Goal: Task Accomplishment & Management: Use online tool/utility

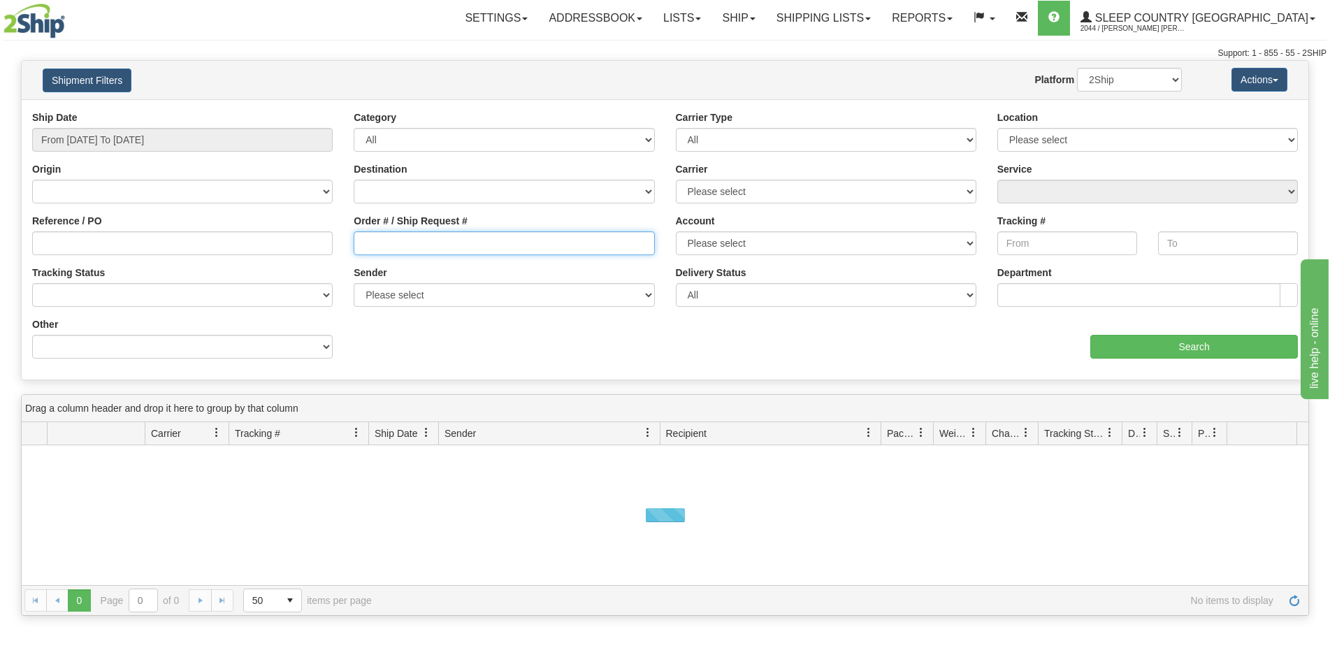
drag, startPoint x: 395, startPoint y: 241, endPoint x: 379, endPoint y: 236, distance: 16.1
click at [395, 240] on input "Order # / Ship Request #" at bounding box center [504, 243] width 300 height 24
paste input "9000H949226"
type input "9000H949226"
click at [173, 135] on input "From 08/12/2025 To 08/13/2025" at bounding box center [182, 140] width 300 height 24
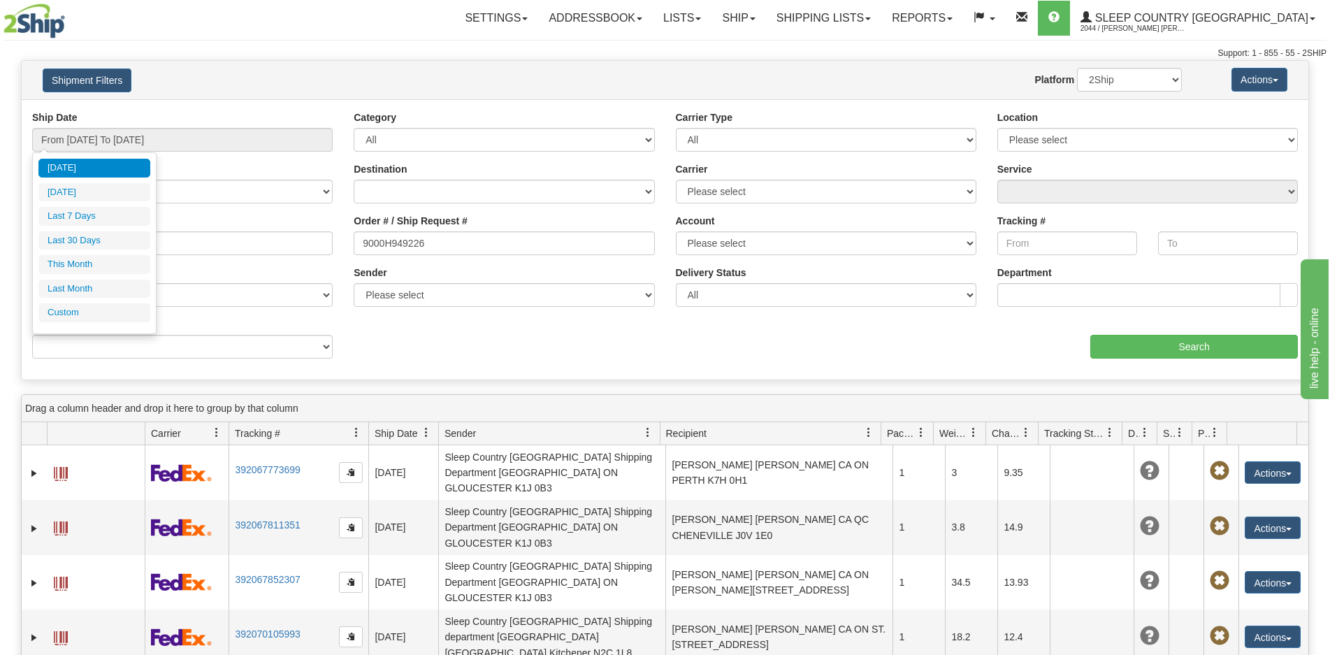
drag, startPoint x: 78, startPoint y: 242, endPoint x: 334, endPoint y: 232, distance: 256.7
click at [77, 242] on li "Last 30 Days" at bounding box center [94, 240] width 112 height 19
type input "From 07/15/2025 To 08/13/2025"
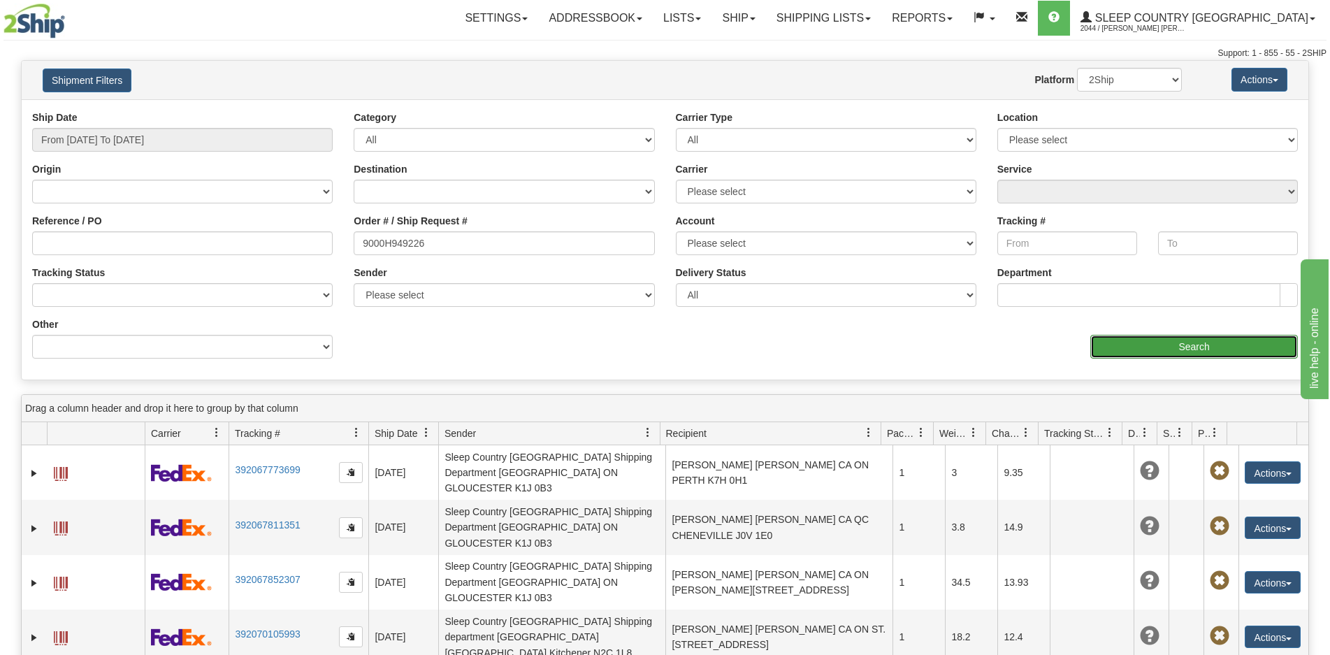
click at [1126, 357] on input "Search" at bounding box center [1194, 347] width 208 height 24
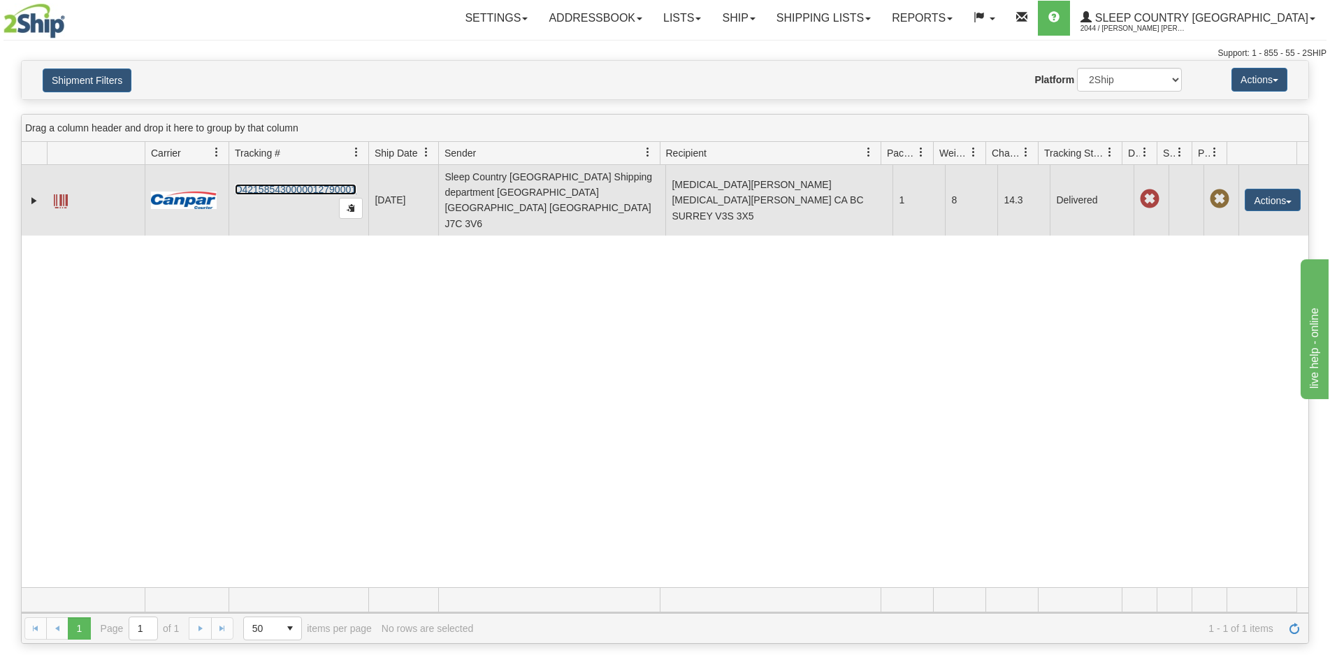
click at [303, 184] on link "D421585430000012790001" at bounding box center [296, 189] width 122 height 11
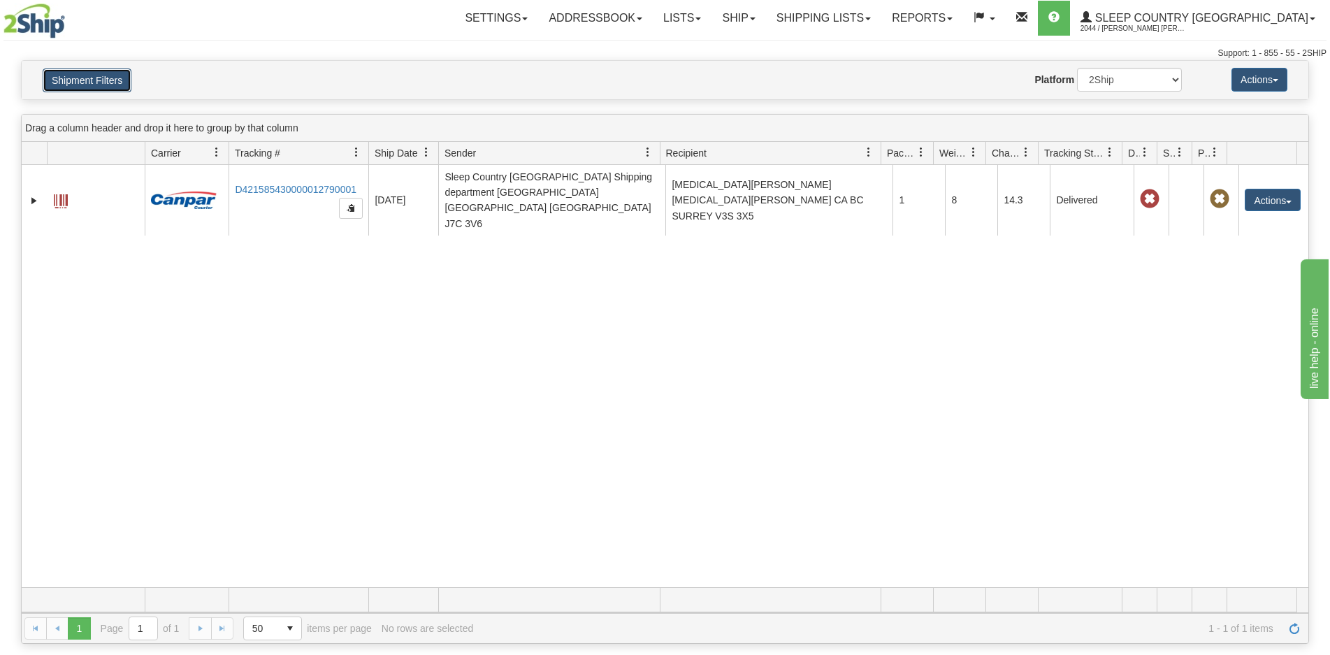
click at [101, 78] on button "Shipment Filters" at bounding box center [87, 80] width 89 height 24
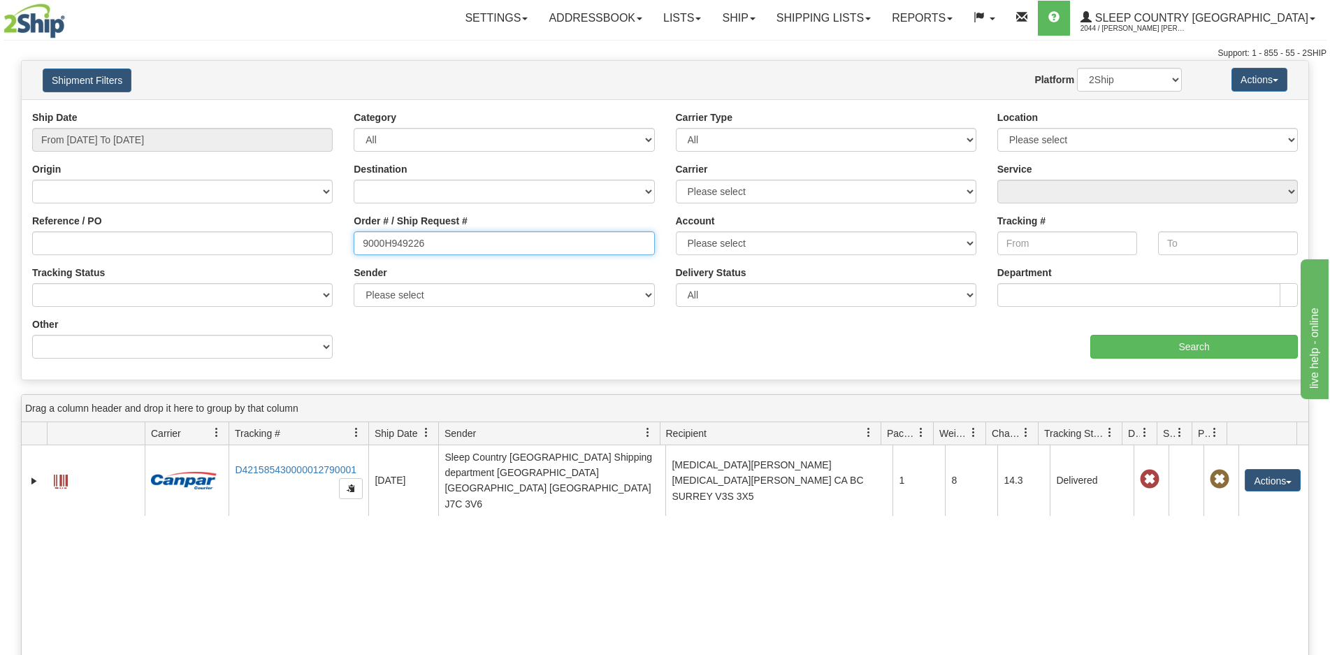
drag, startPoint x: 451, startPoint y: 252, endPoint x: 306, endPoint y: 247, distance: 144.8
click at [306, 110] on div "Reference / PO Order # / Ship Request # 9000H949226 Account Please select Canad…" at bounding box center [665, 110] width 1286 height 0
paste input "73398"
type input "9000H973398"
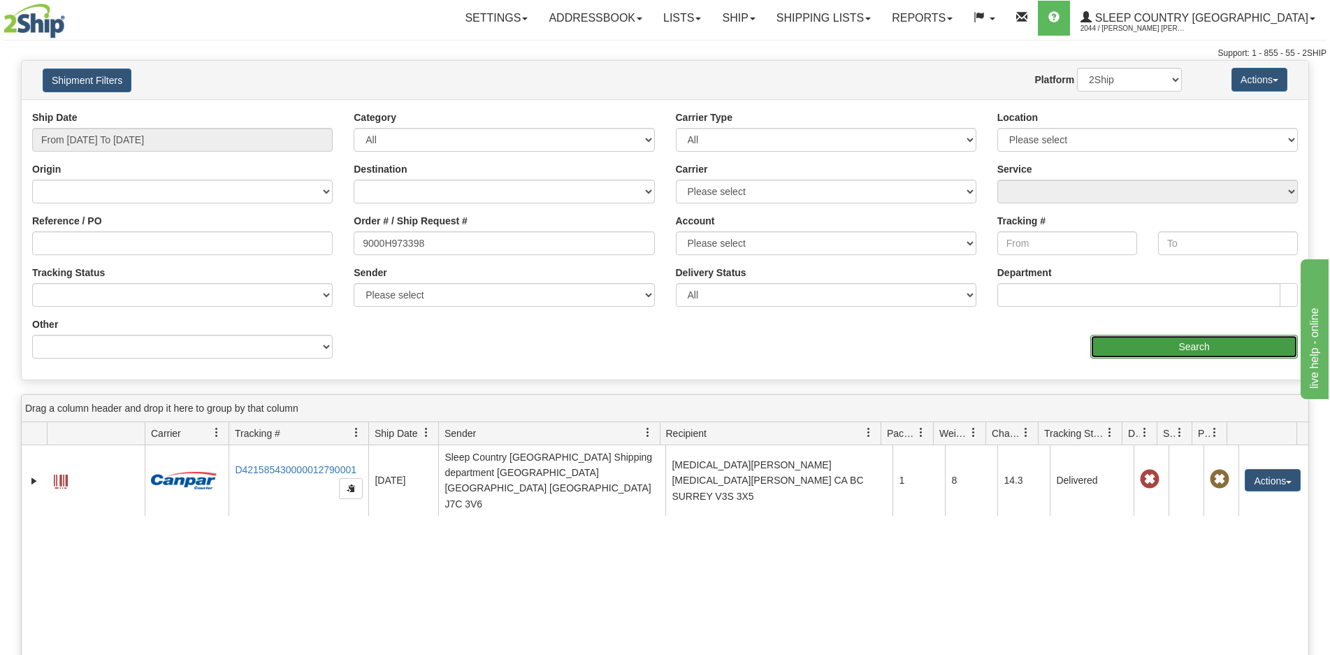
click at [1122, 352] on input "Search" at bounding box center [1194, 347] width 208 height 24
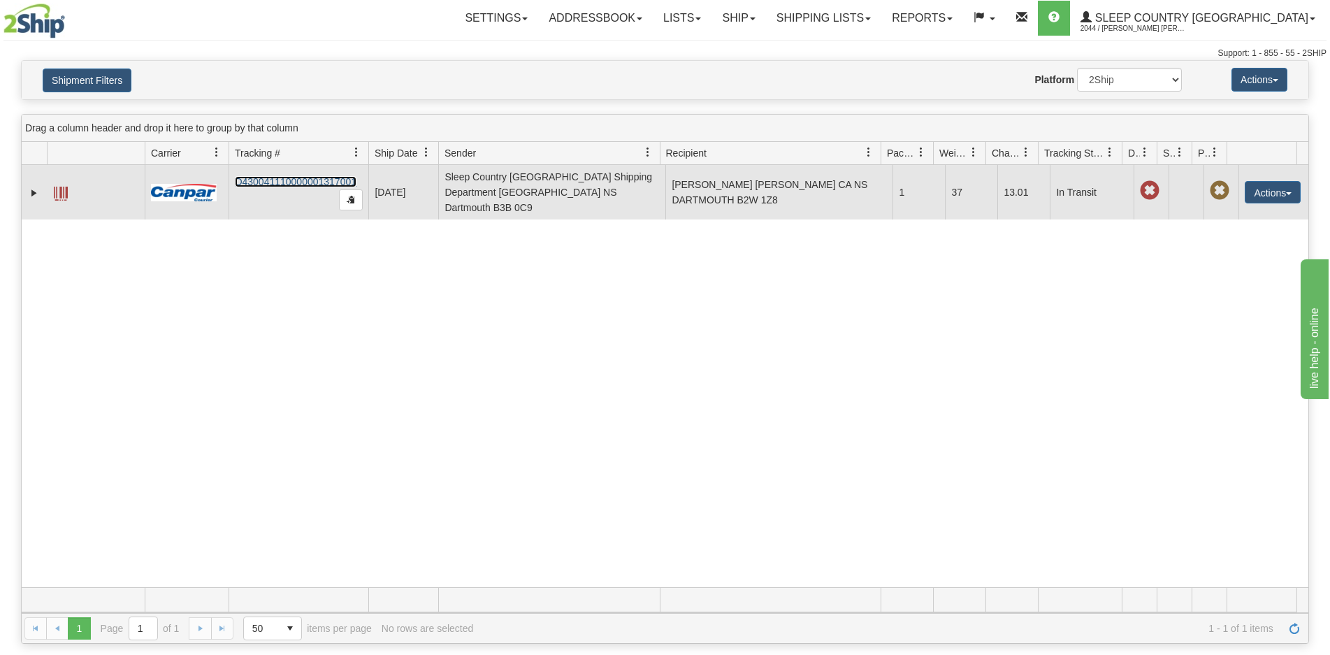
click at [286, 176] on link "D430041110000001317001" at bounding box center [296, 181] width 122 height 11
click at [1245, 187] on button "Actions" at bounding box center [1273, 192] width 56 height 22
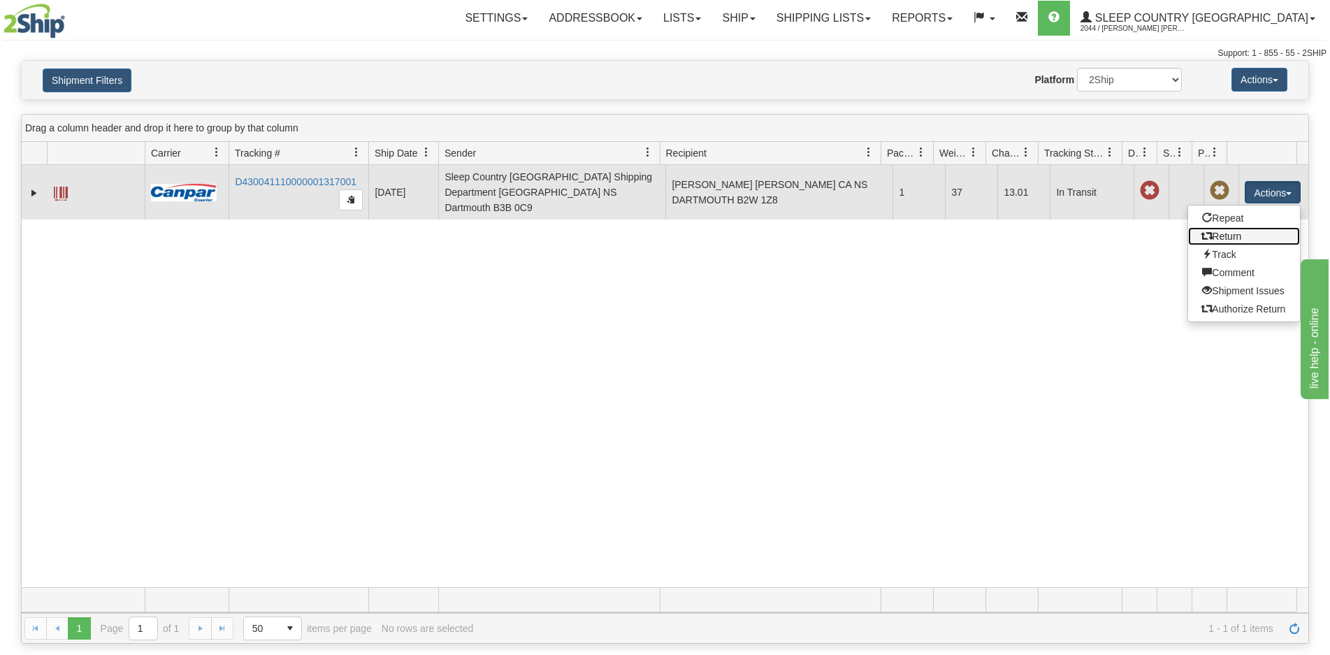
click at [1224, 233] on link "Return" at bounding box center [1244, 236] width 112 height 18
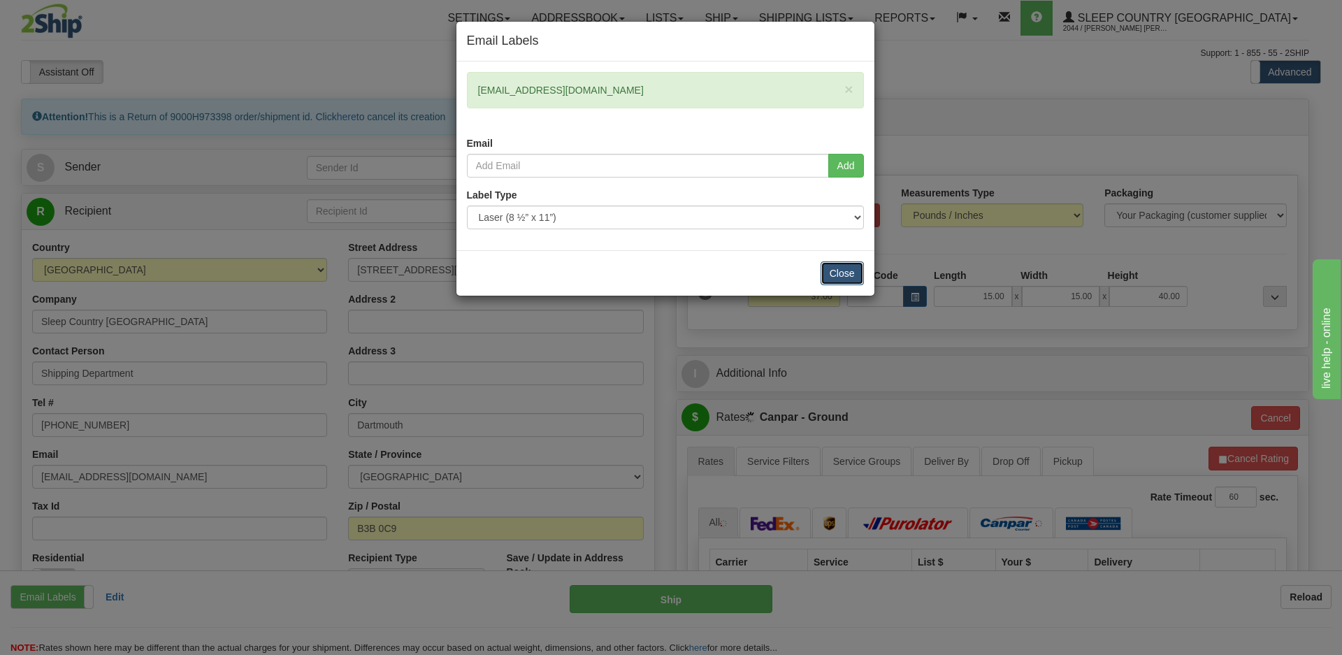
click at [832, 273] on button "Close" at bounding box center [841, 273] width 43 height 24
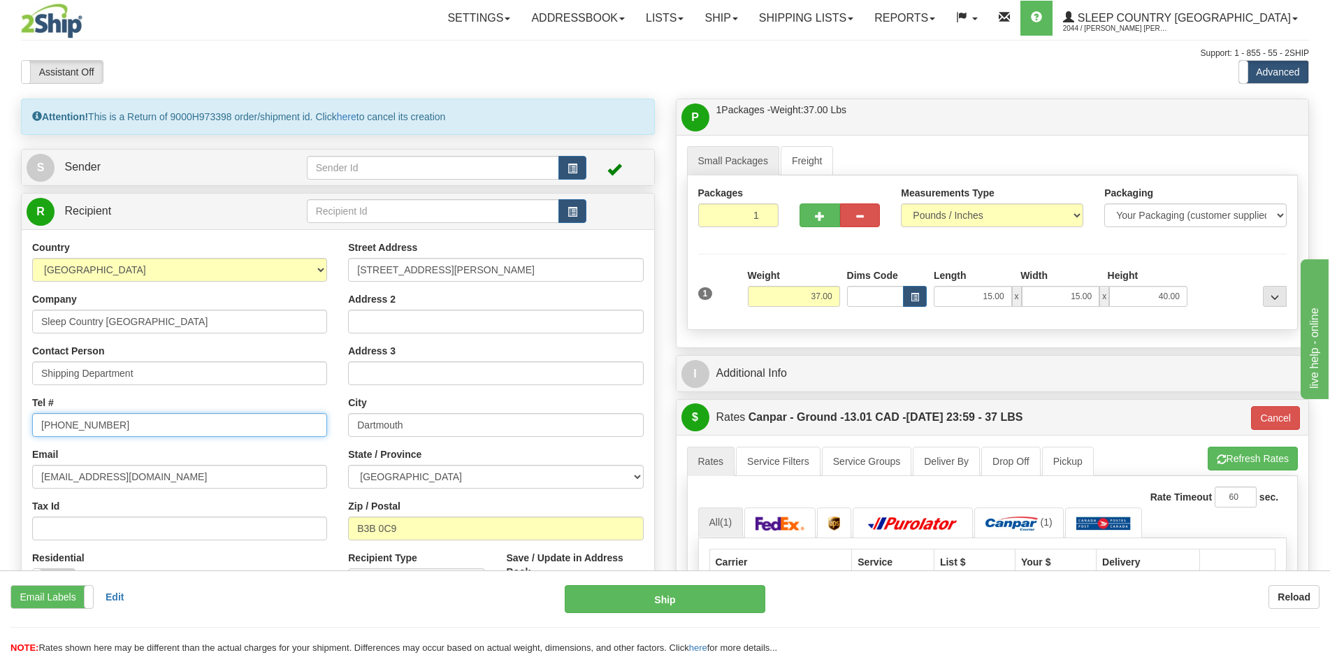
drag, startPoint x: 198, startPoint y: 424, endPoint x: 22, endPoint y: 429, distance: 175.5
click at [22, 429] on div "Country [GEOGRAPHIC_DATA] [GEOGRAPHIC_DATA] [GEOGRAPHIC_DATA] [GEOGRAPHIC_DATA]…" at bounding box center [180, 421] width 316 height 362
type input "[PHONE_NUMBER]"
drag, startPoint x: 215, startPoint y: 472, endPoint x: -247, endPoint y: 476, distance: 461.9
click at [0, 476] on html "Training Course Close Toggle navigation Settings Shipping Preferences New Sende…" at bounding box center [665, 327] width 1330 height 655
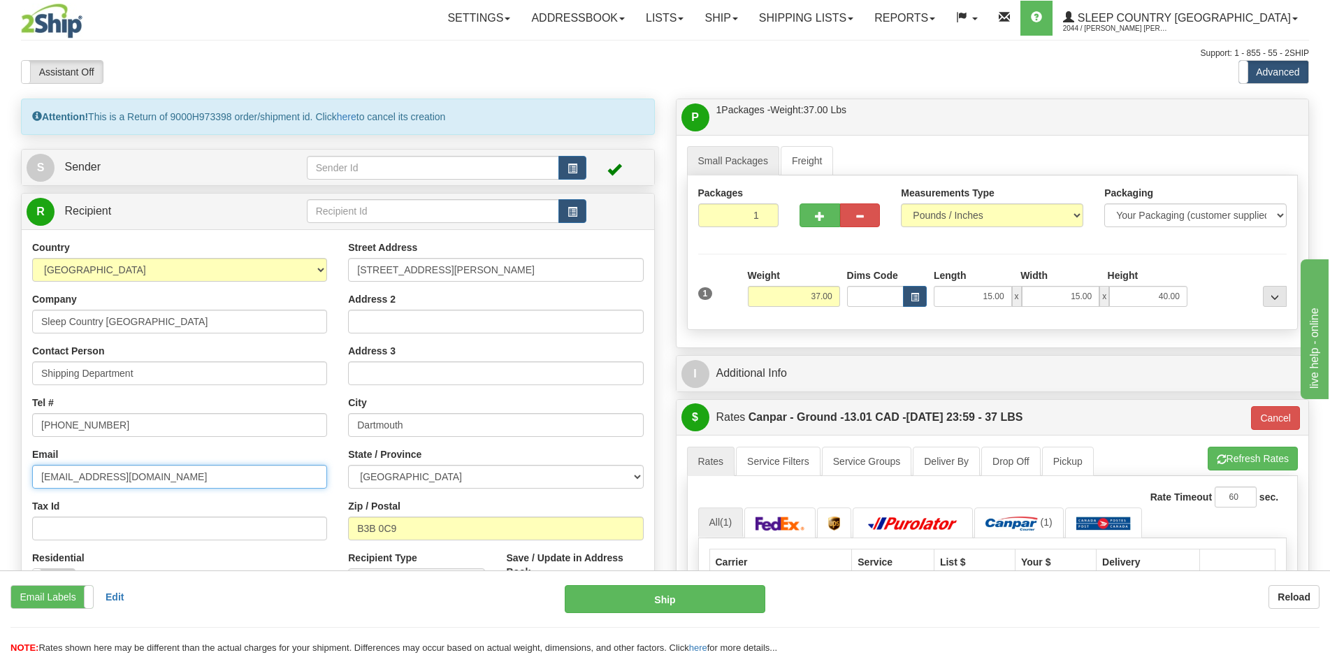
type input "[EMAIL_ADDRESS][DOMAIN_NAME]"
click at [666, 354] on div "P Packages / Skids 1 Packages - Weight: 37.00 Lbs 1 Skids - Weight: NaN Lbs Shi…" at bounding box center [992, 550] width 655 height 903
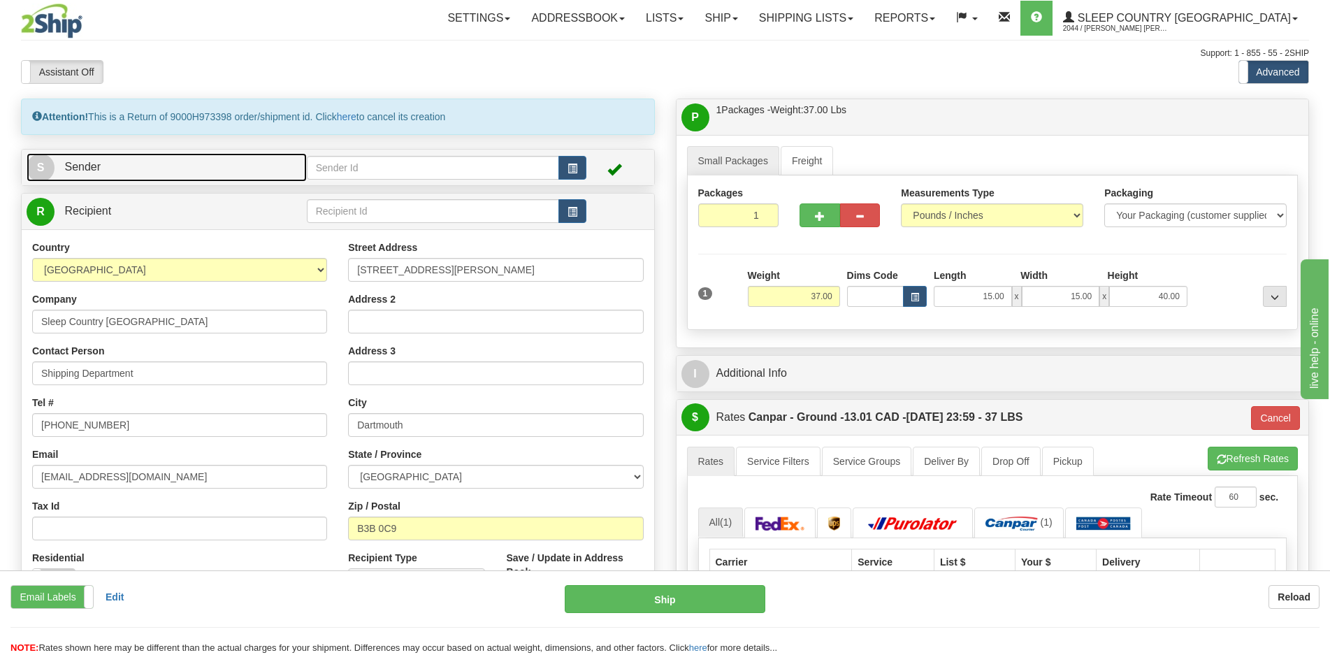
click at [160, 179] on link "S Sender" at bounding box center [167, 167] width 280 height 29
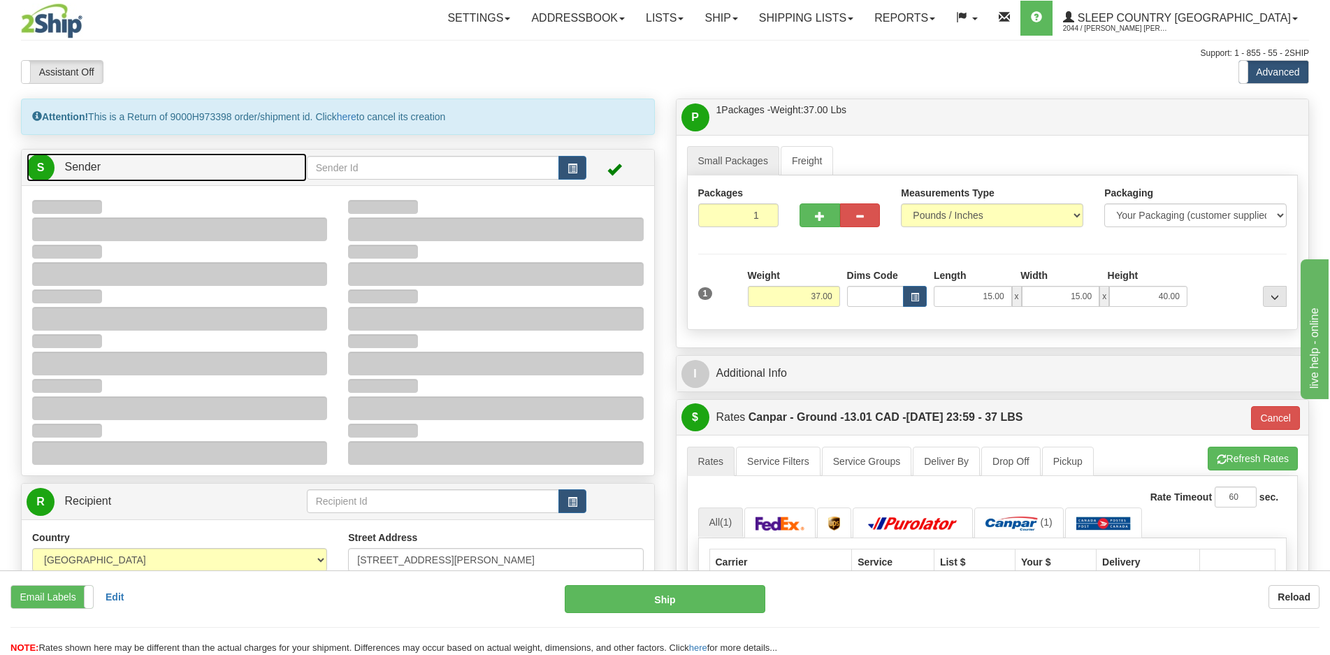
type input "10:25"
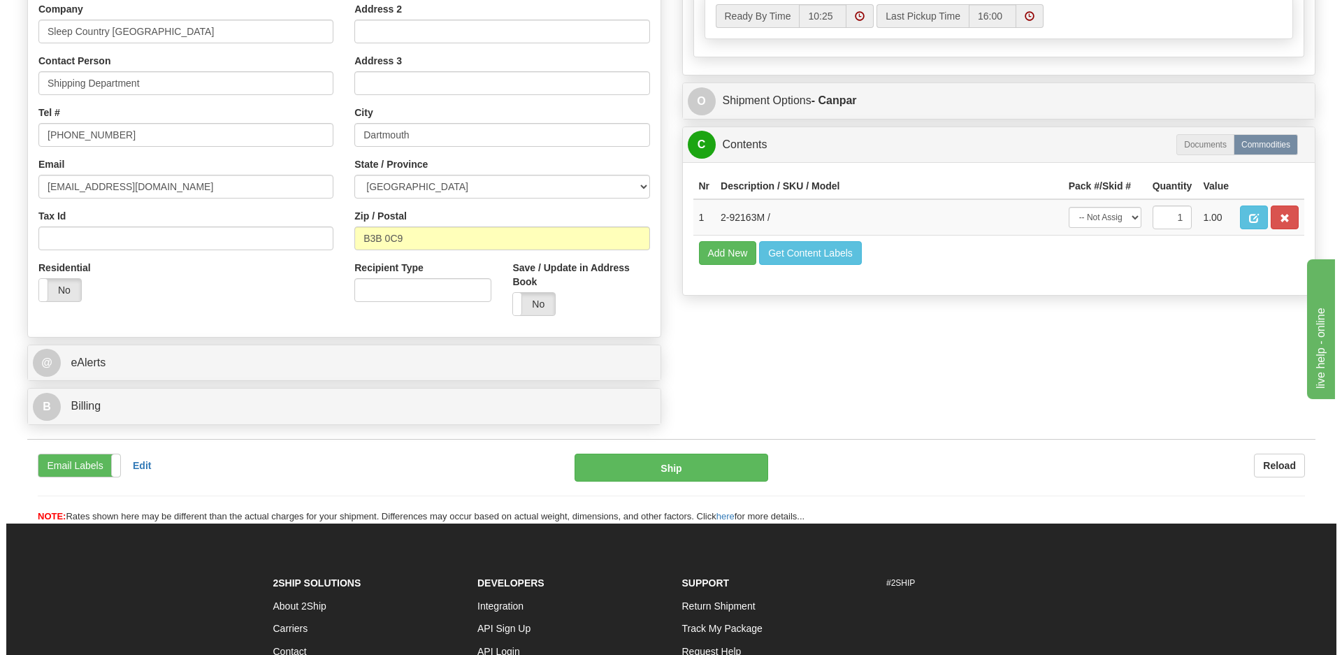
scroll to position [839, 0]
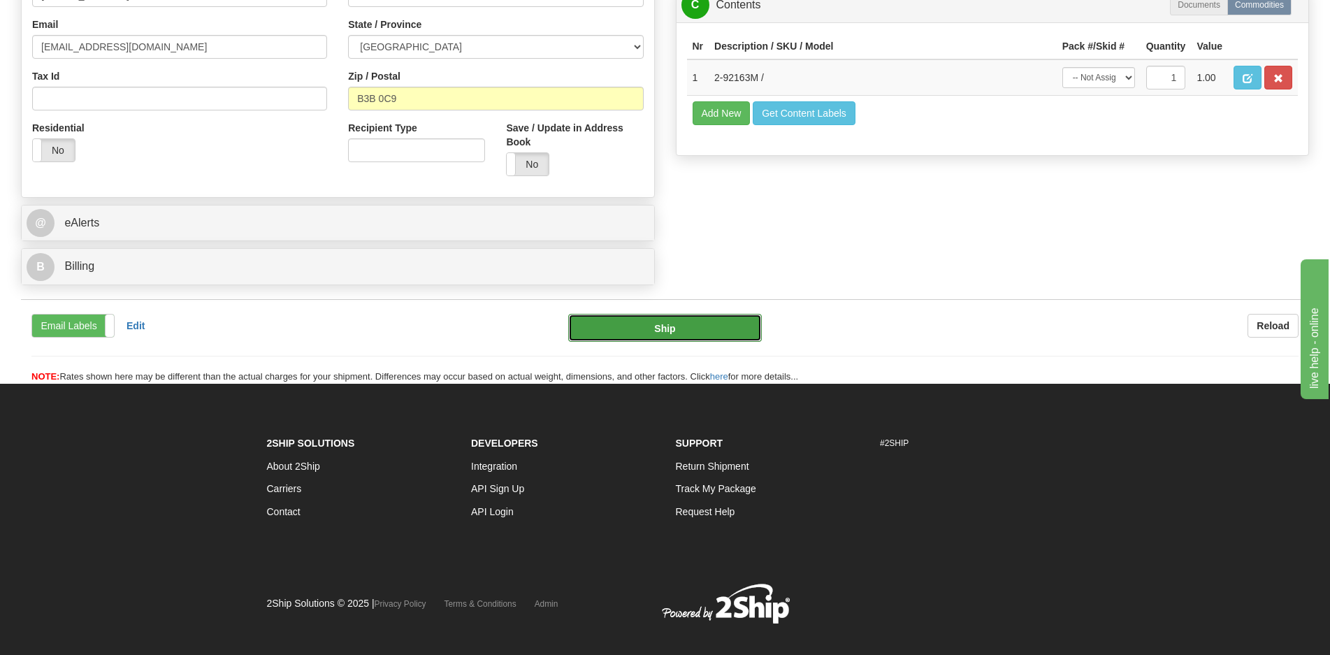
click at [637, 328] on button "Ship" at bounding box center [665, 328] width 194 height 28
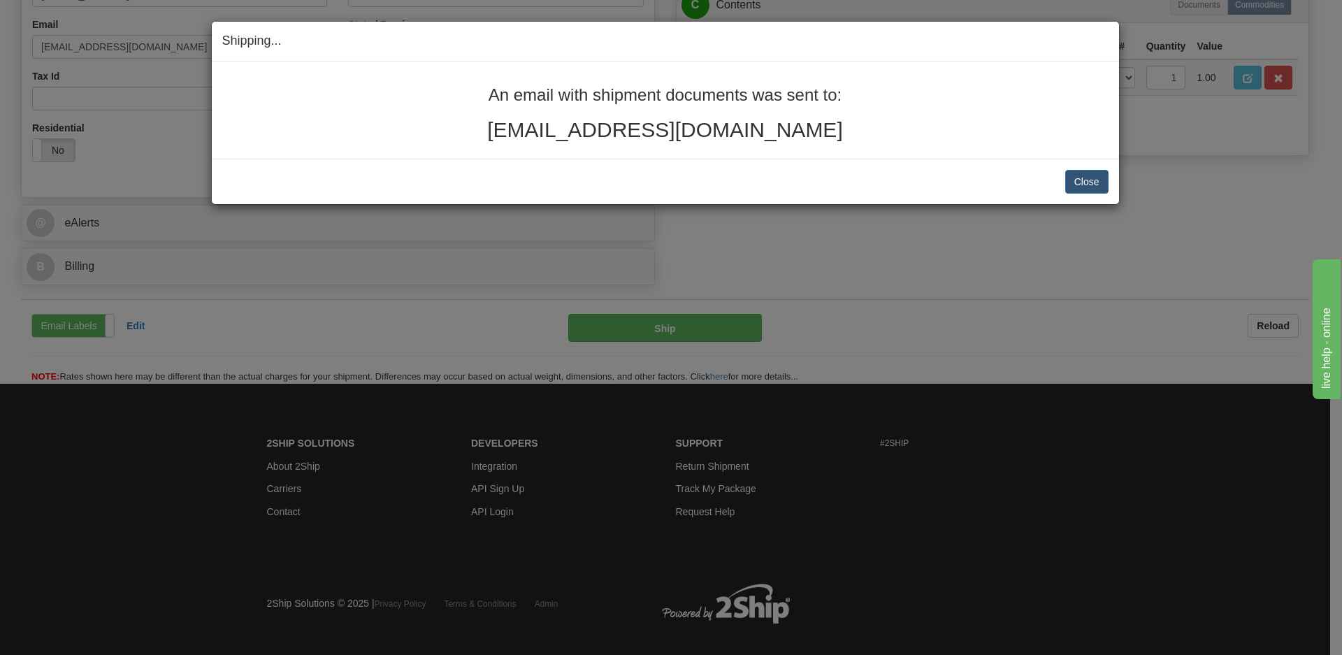
drag, startPoint x: 778, startPoint y: 133, endPoint x: 487, endPoint y: 92, distance: 294.3
click at [487, 92] on div "An email with shipment documents was sent to: [EMAIL_ADDRESS][DOMAIN_NAME]" at bounding box center [665, 113] width 886 height 55
copy div "An email with shipment documents was sent to: [EMAIL_ADDRESS][DOMAIN_NAME]"
click at [1095, 175] on button "Close" at bounding box center [1086, 182] width 43 height 24
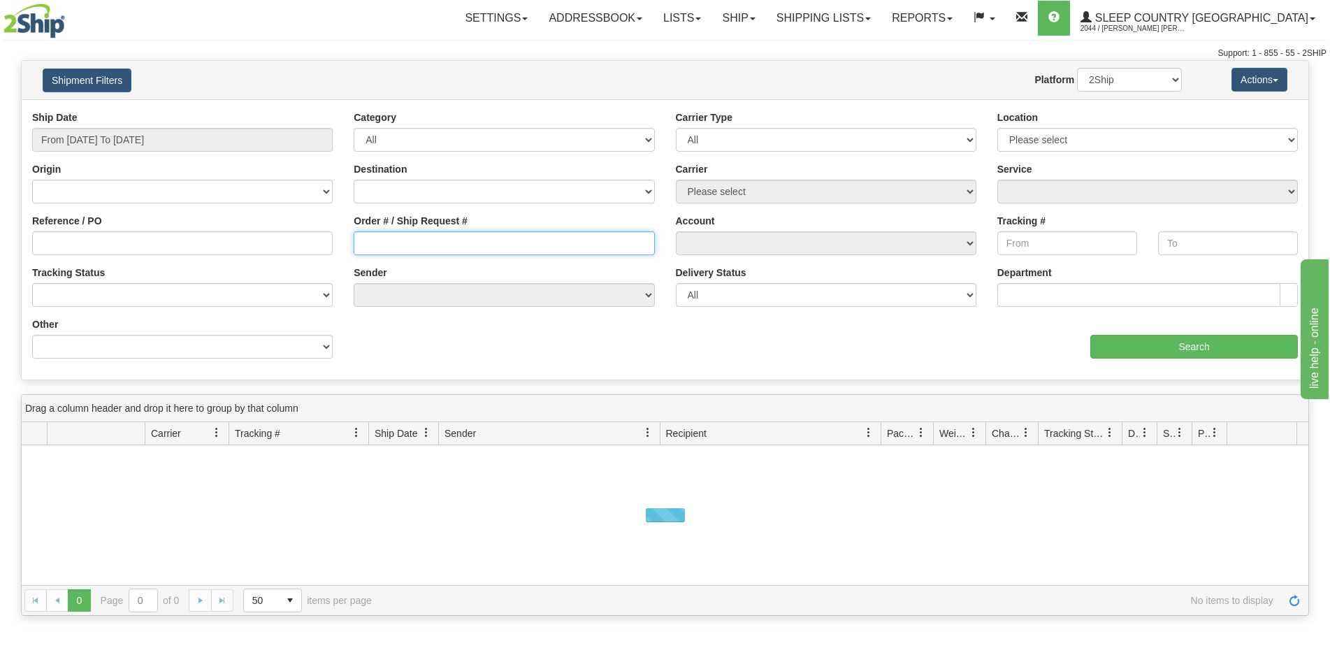
click at [379, 247] on input "Order # / Ship Request #" at bounding box center [504, 243] width 300 height 24
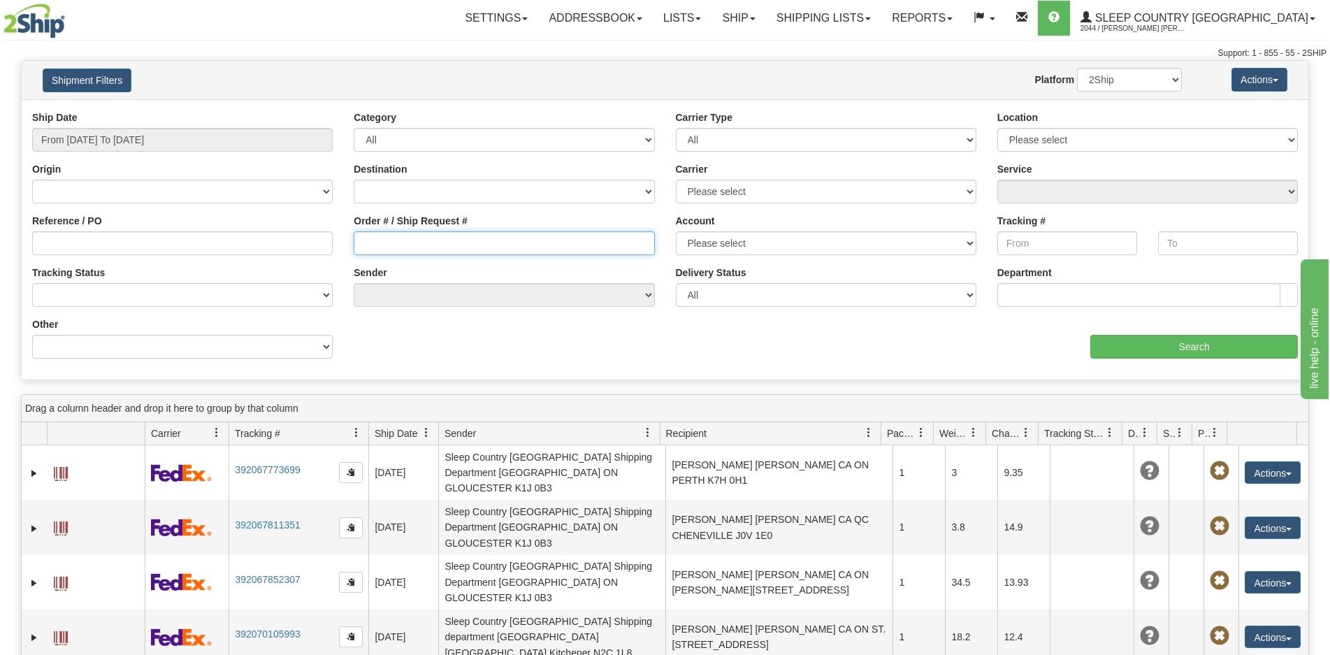
paste input "9000H974187"
type input "9000H974187"
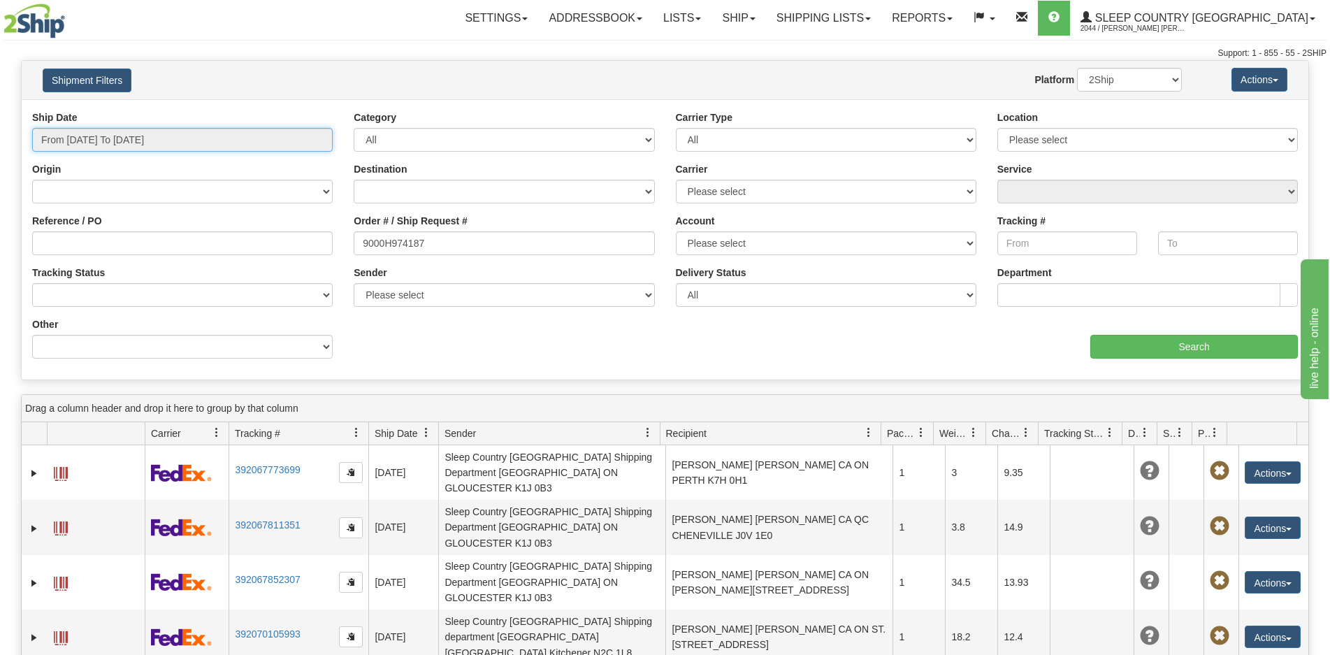
click at [136, 145] on input "From 08/12/2025 To 08/13/2025" at bounding box center [182, 140] width 300 height 24
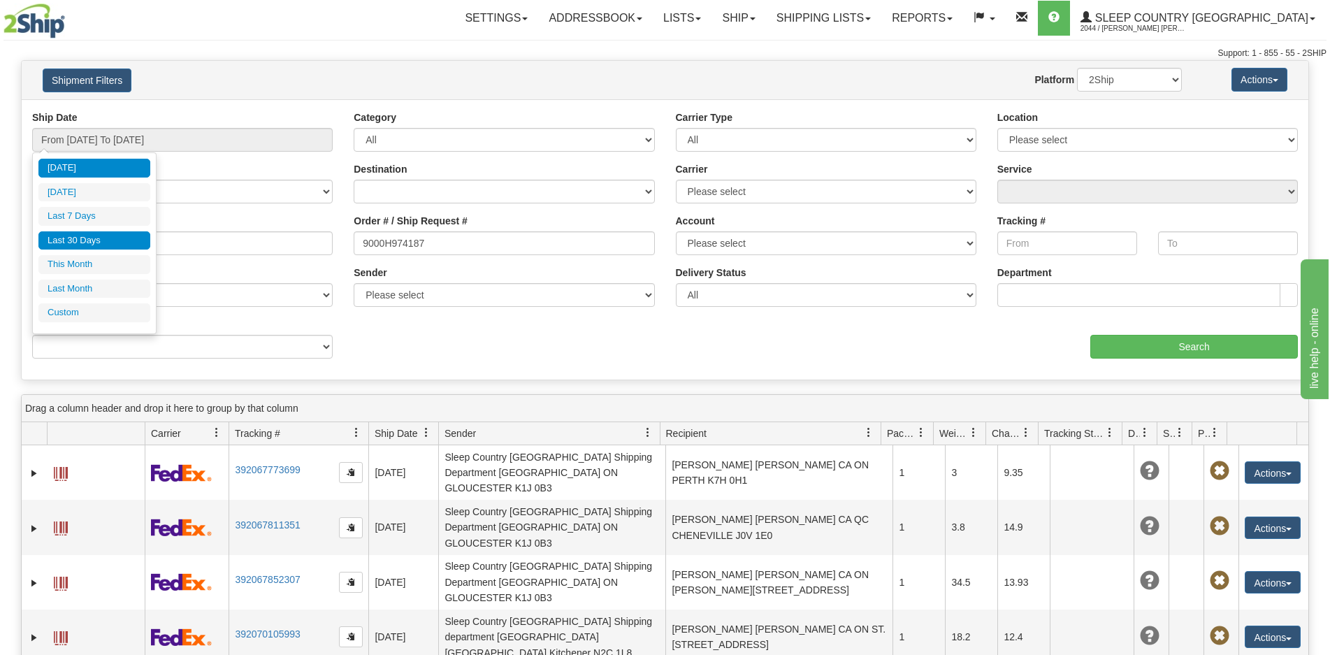
click at [113, 244] on li "Last 30 Days" at bounding box center [94, 240] width 112 height 19
type input "From 07/15/2025 To 08/13/2025"
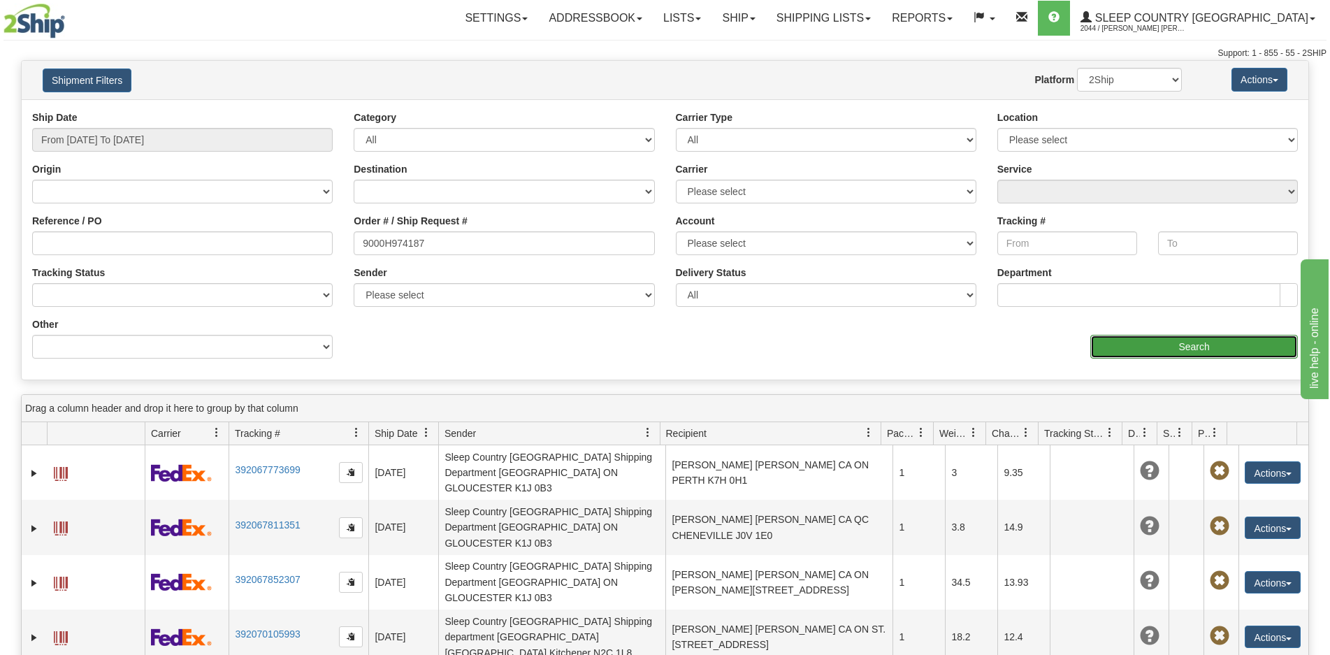
click at [1128, 343] on input "Search" at bounding box center [1194, 347] width 208 height 24
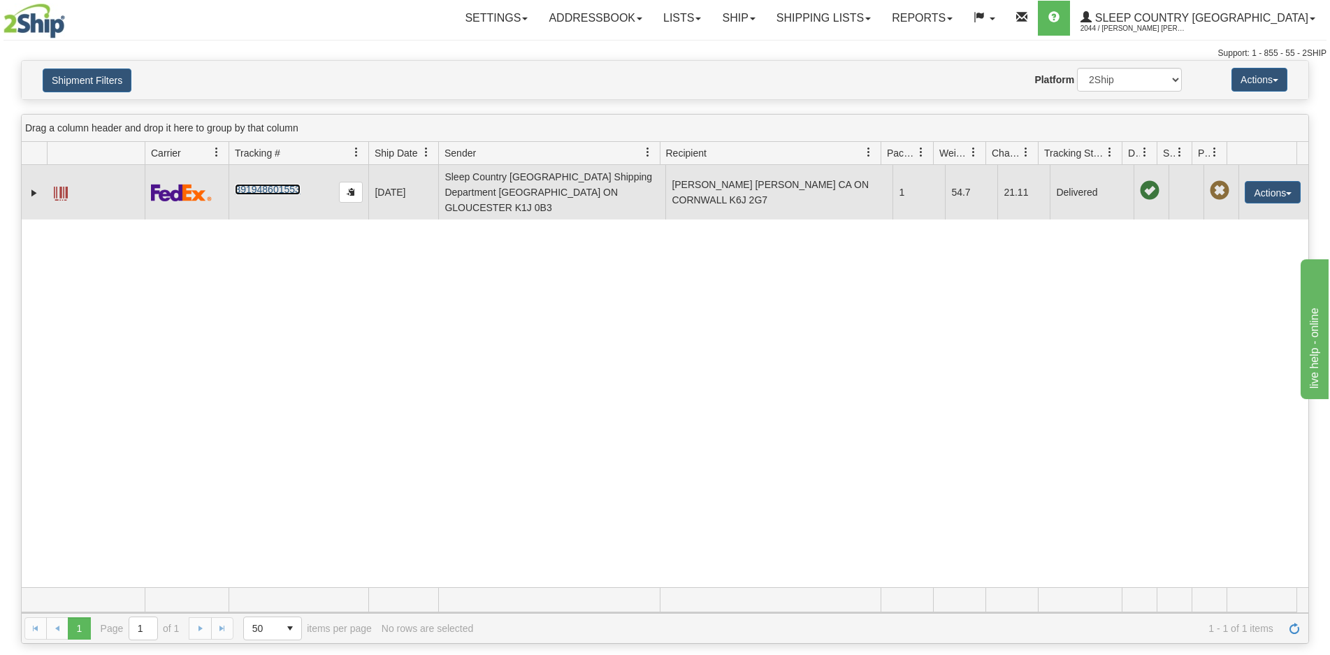
click at [268, 184] on link "391948601553" at bounding box center [267, 189] width 65 height 11
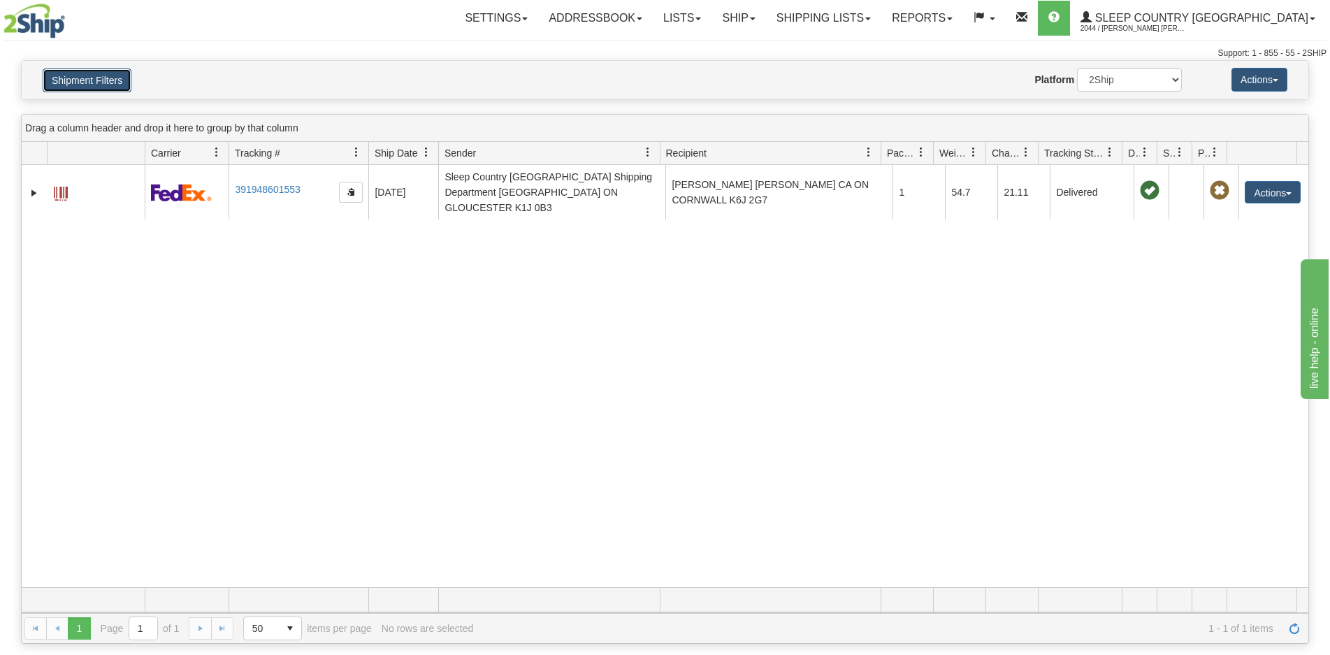
click at [94, 73] on button "Shipment Filters" at bounding box center [87, 80] width 89 height 24
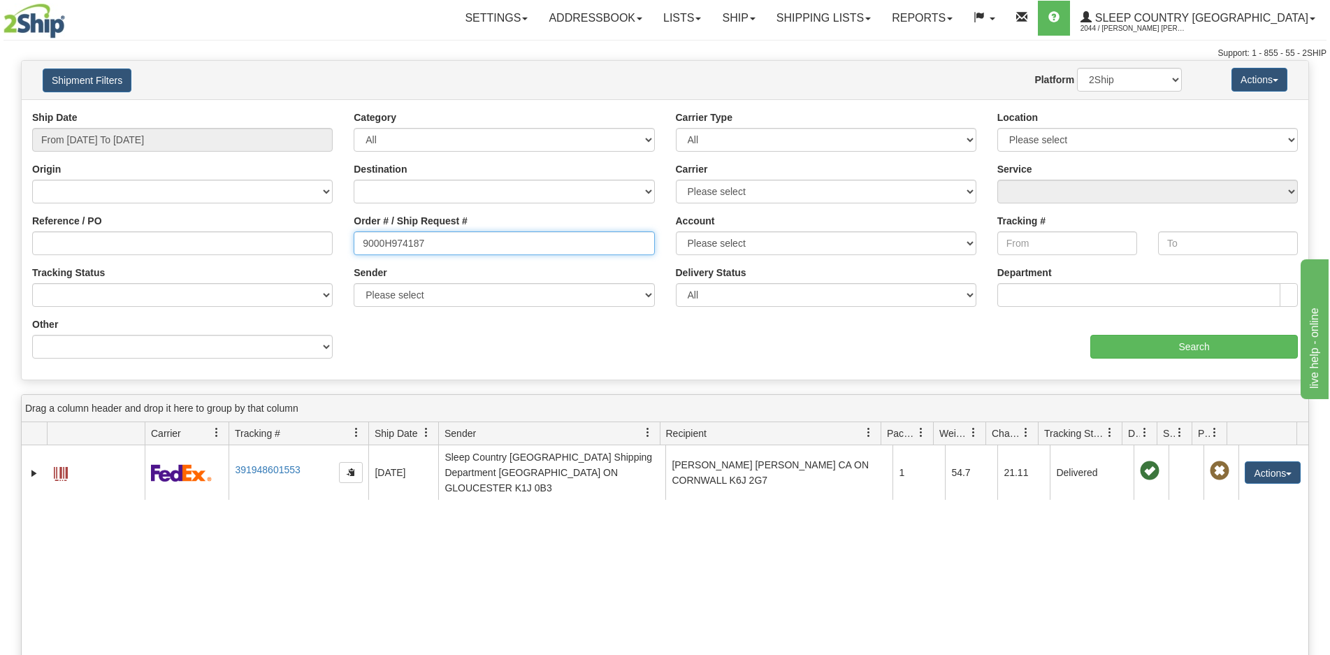
drag, startPoint x: 446, startPoint y: 237, endPoint x: 250, endPoint y: 219, distance: 196.4
click at [250, 110] on div "Reference / PO Order # / Ship Request # 9000H974187 Account Please select Canad…" at bounding box center [665, 110] width 1286 height 0
paste input "68325"
type input "9000H968325"
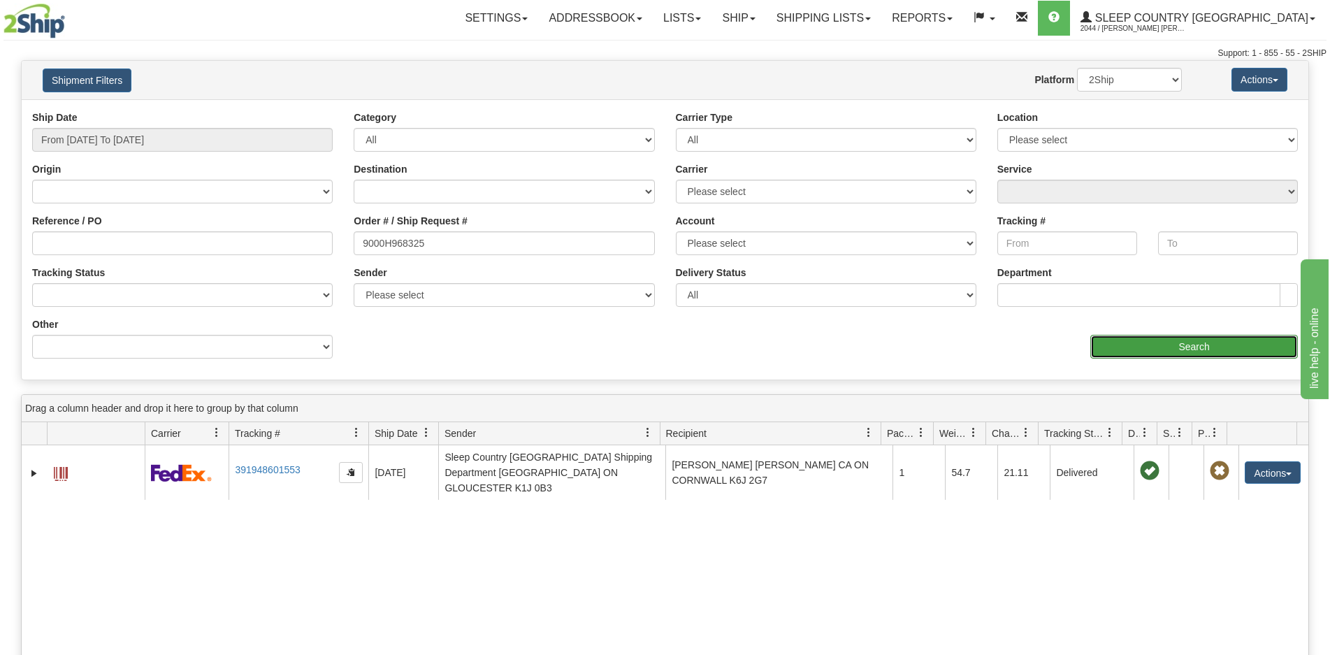
click at [1152, 340] on input "Search" at bounding box center [1194, 347] width 208 height 24
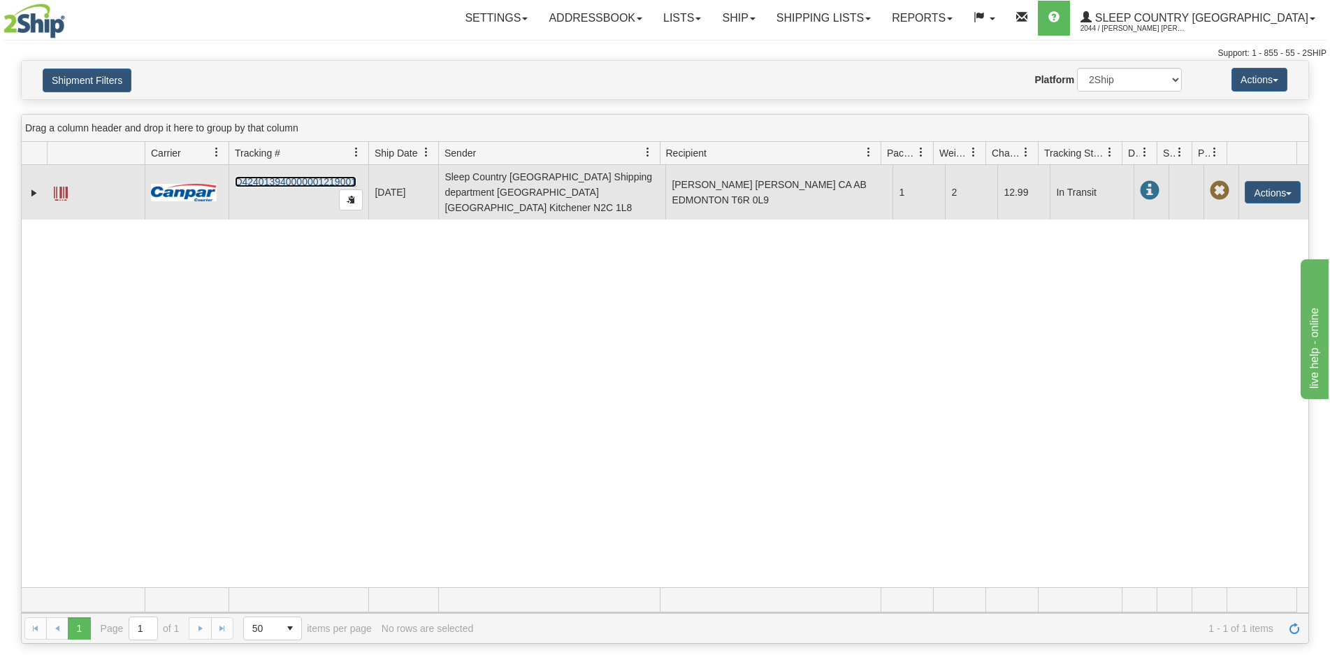
click at [274, 177] on link "D424013940000001219001" at bounding box center [296, 181] width 122 height 11
